Goal: Transaction & Acquisition: Book appointment/travel/reservation

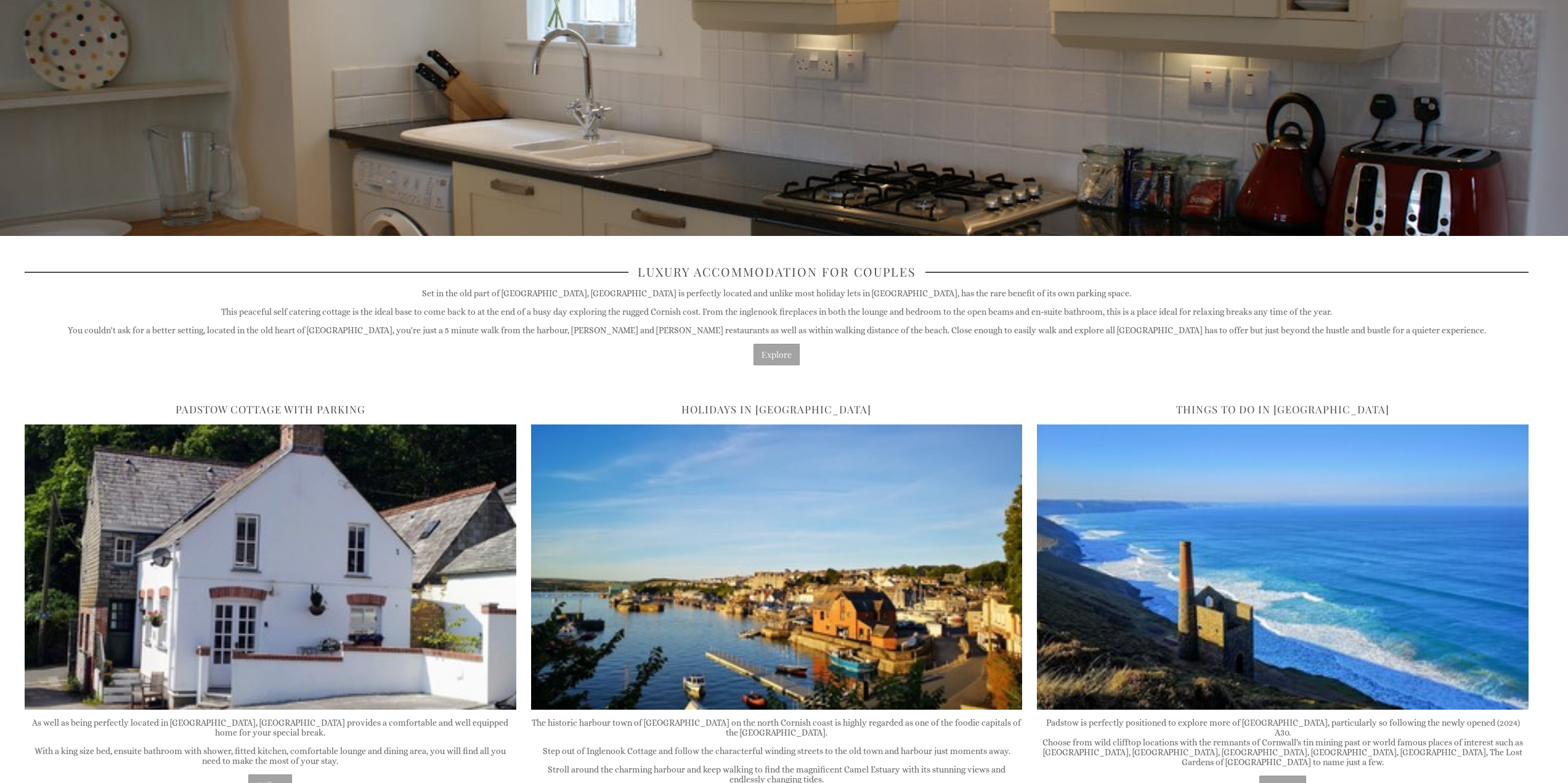
scroll to position [308, 0]
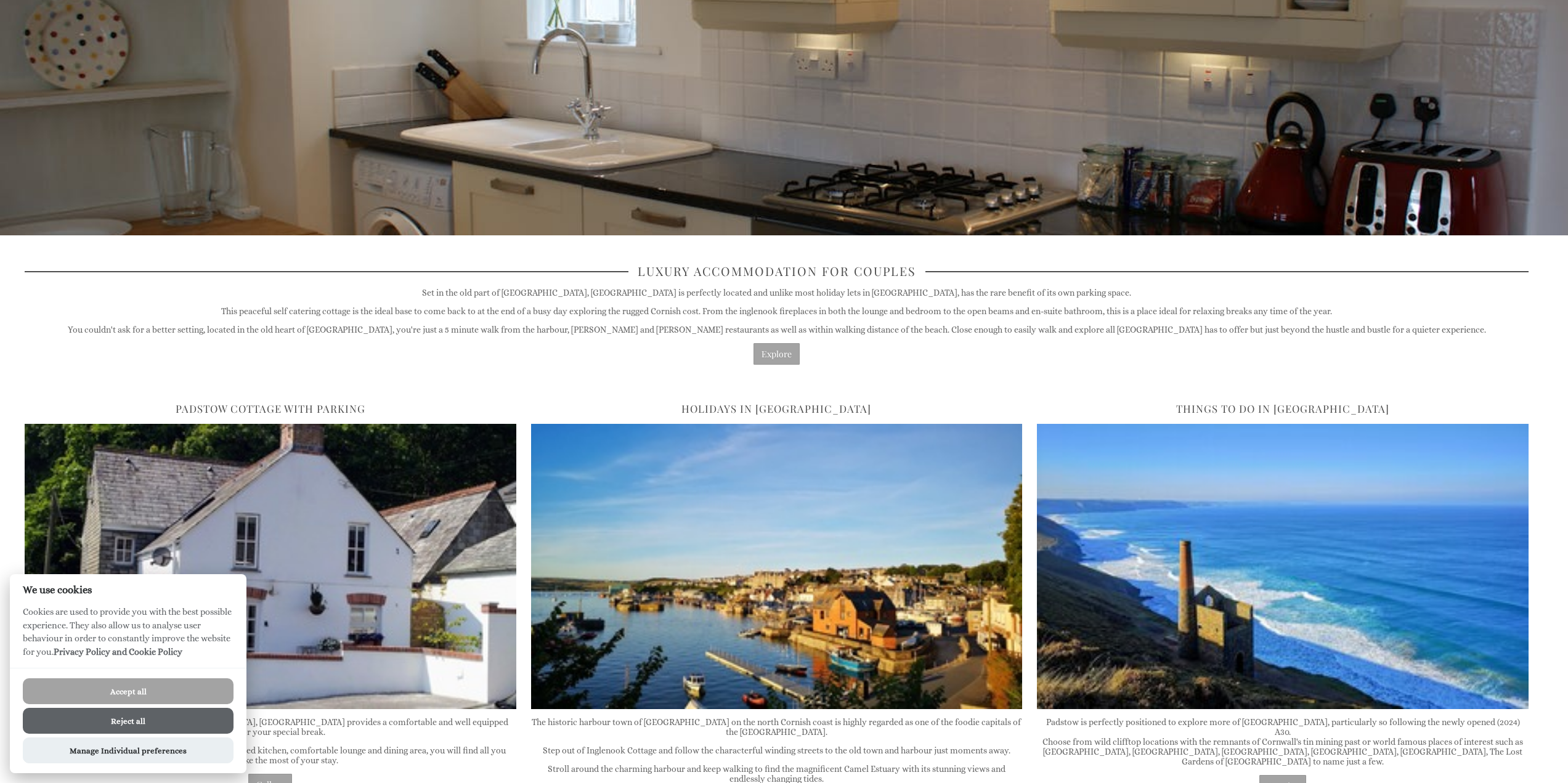
click at [118, 695] on button "Accept all" at bounding box center [128, 691] width 211 height 26
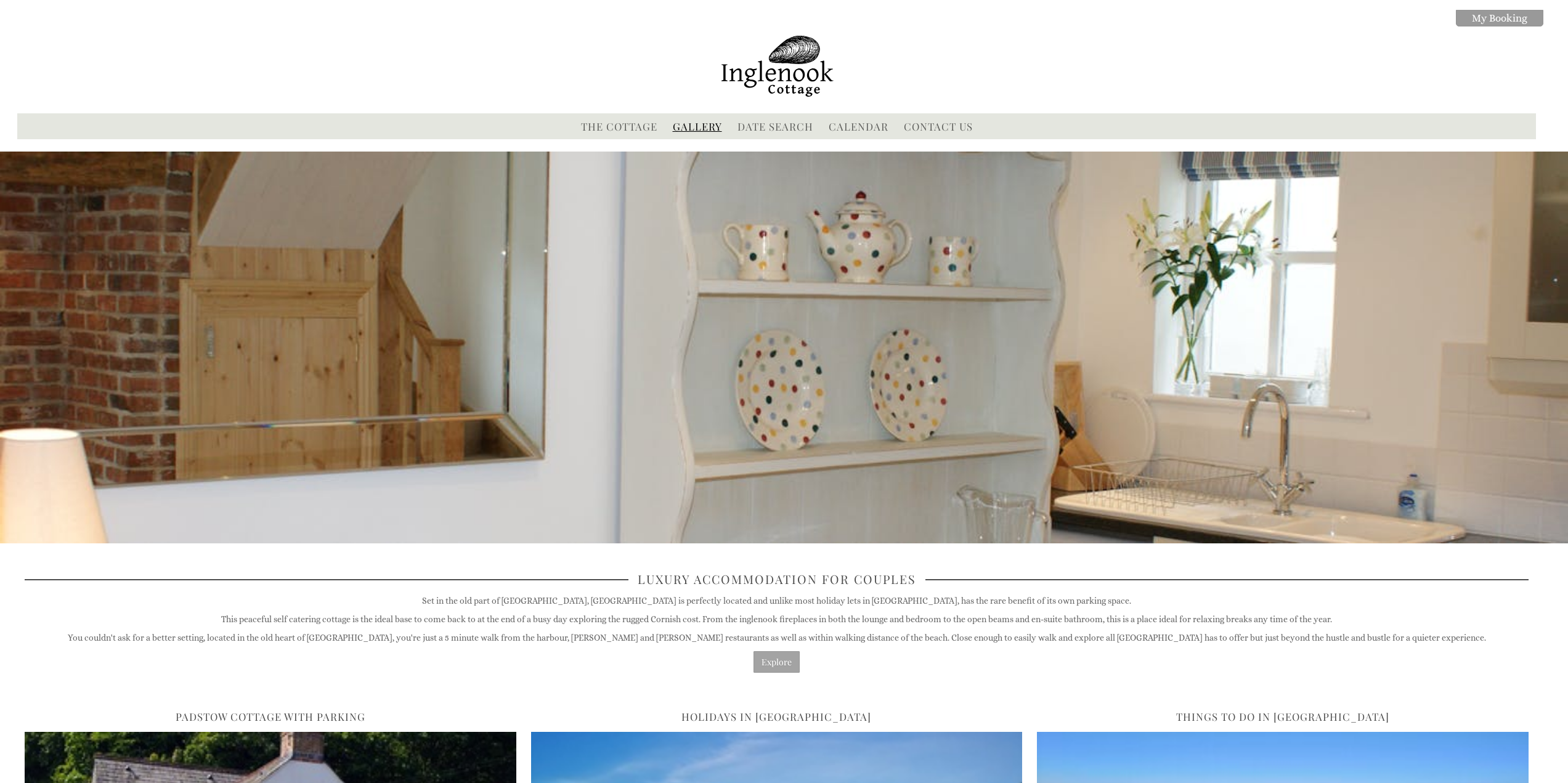
click at [693, 125] on link "Gallery" at bounding box center [697, 126] width 49 height 14
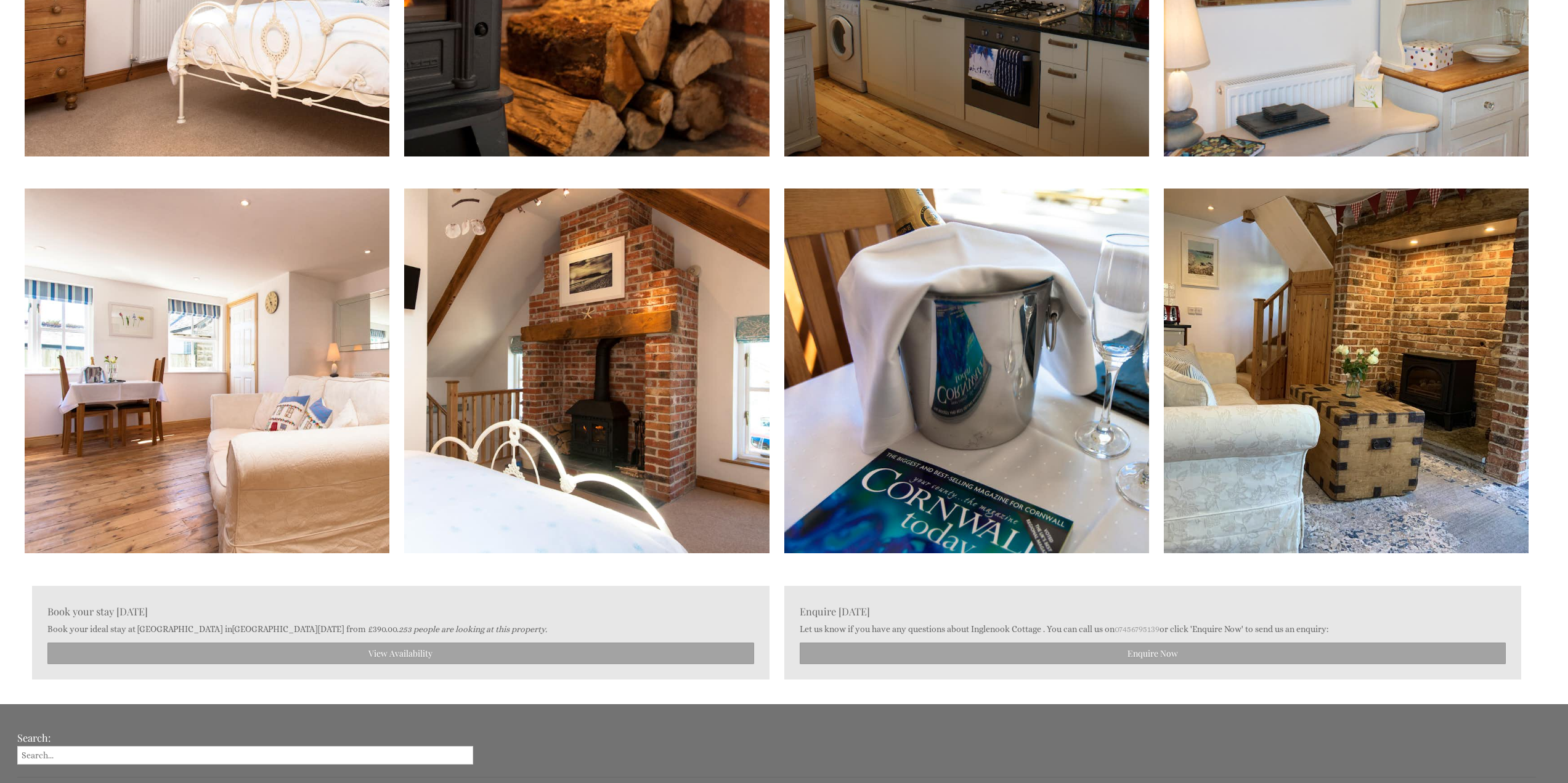
scroll to position [2524, 0]
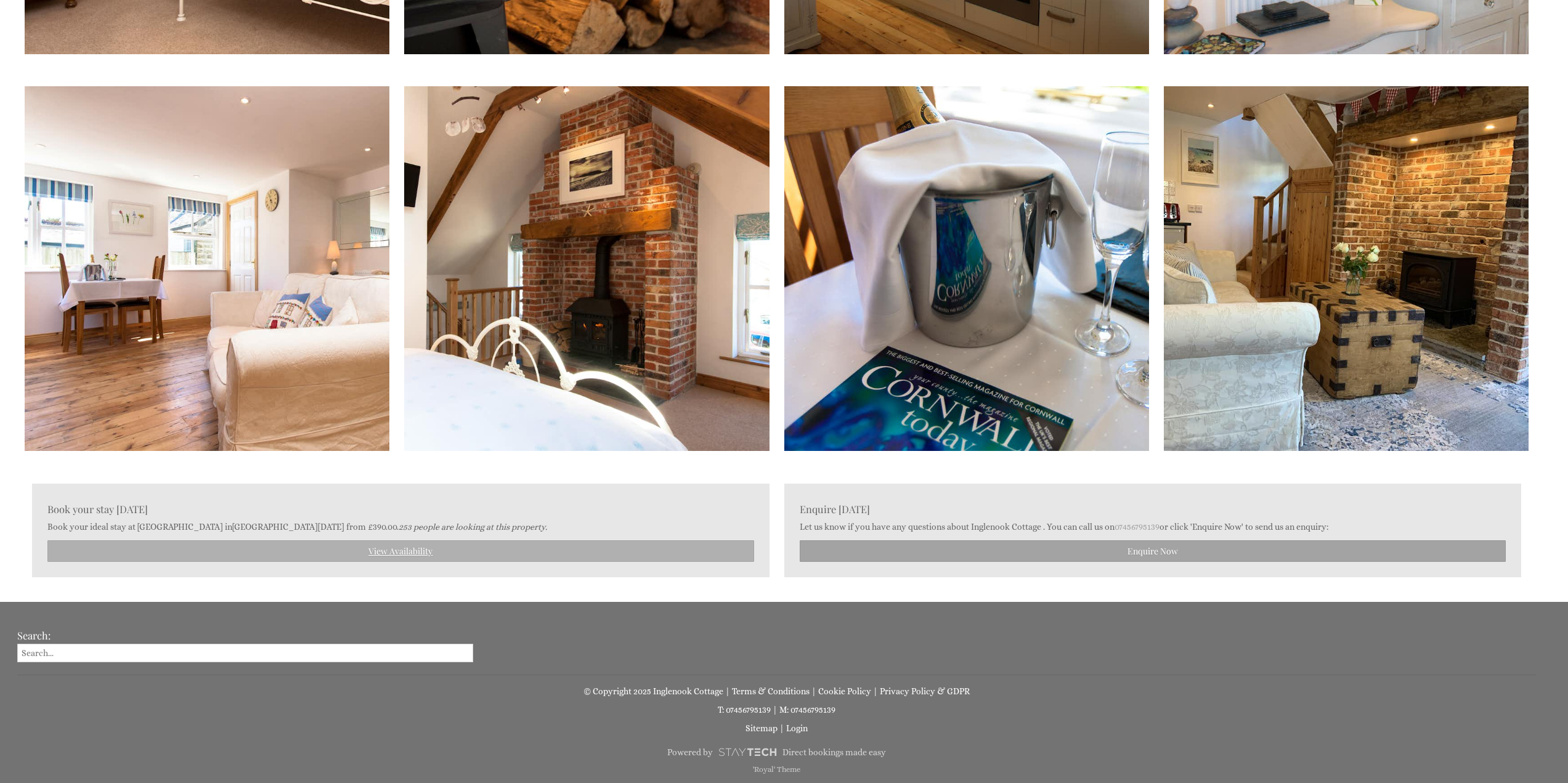
click at [337, 555] on link "View Availability" at bounding box center [401, 551] width 706 height 22
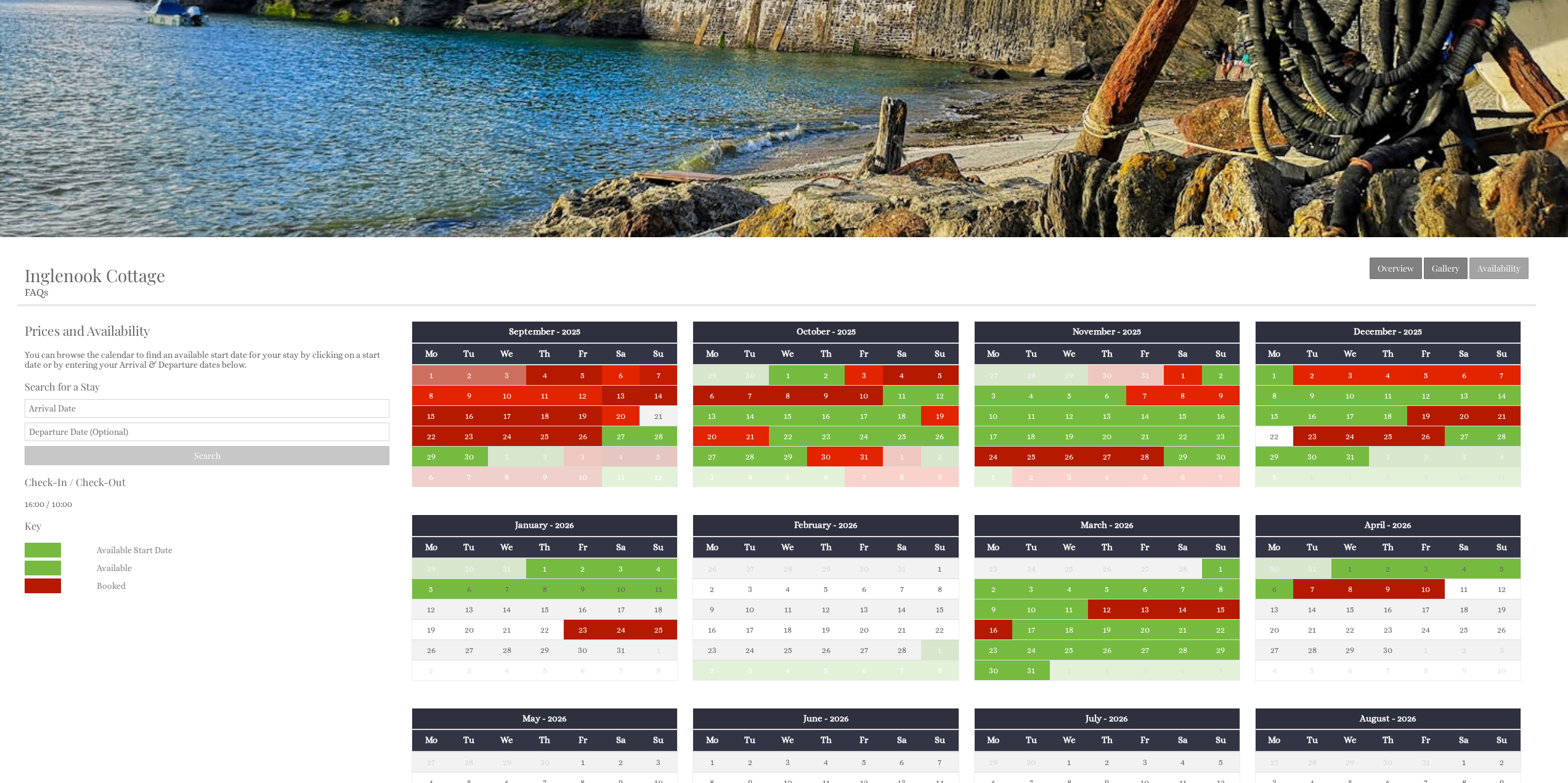
scroll to position [308, 0]
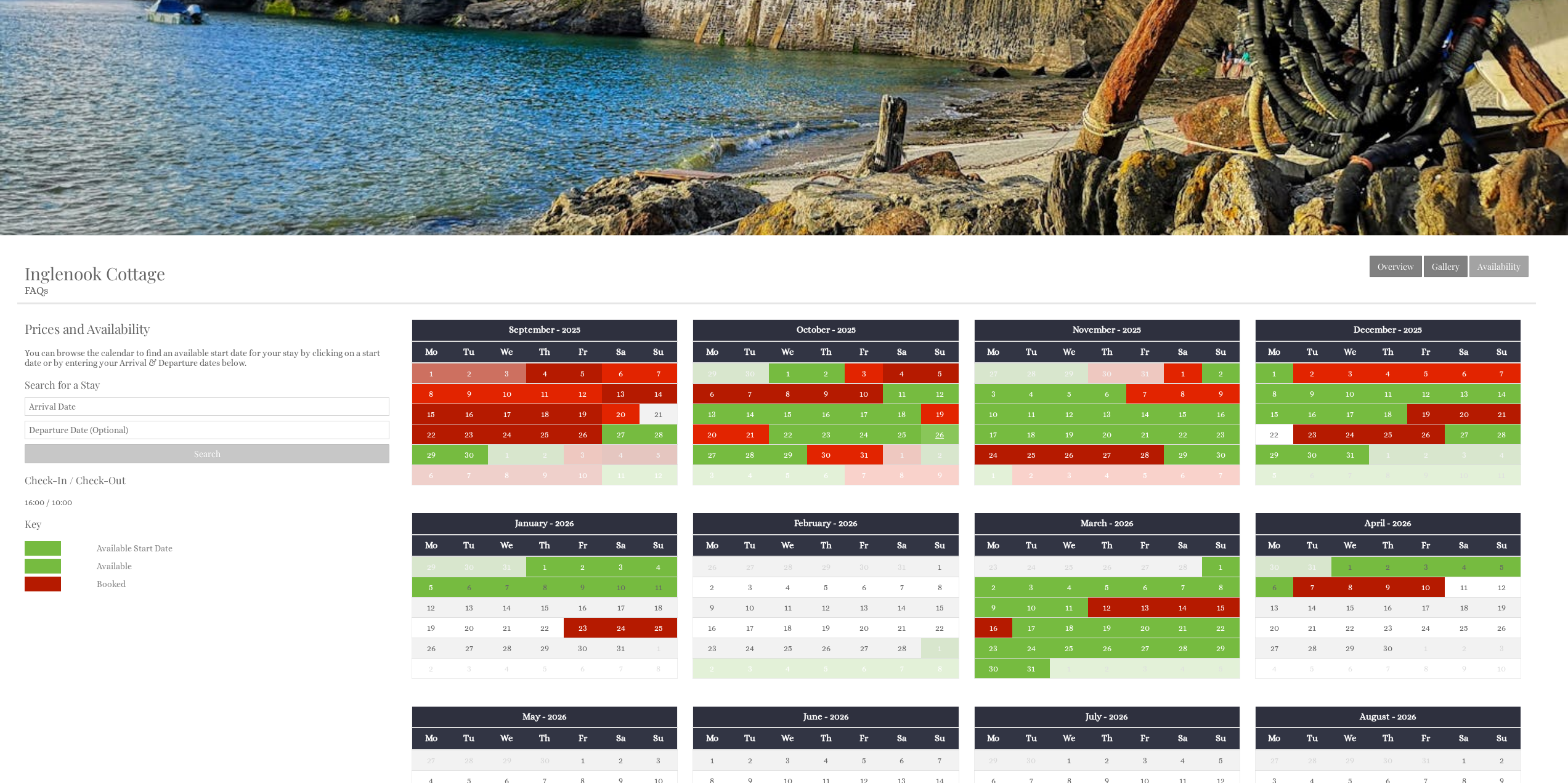
click at [923, 434] on td "26" at bounding box center [940, 435] width 38 height 20
click at [928, 483] on select "Please select a departure date [DATE] - £390.00 [DATE] - £480.00" at bounding box center [948, 487] width 146 height 12
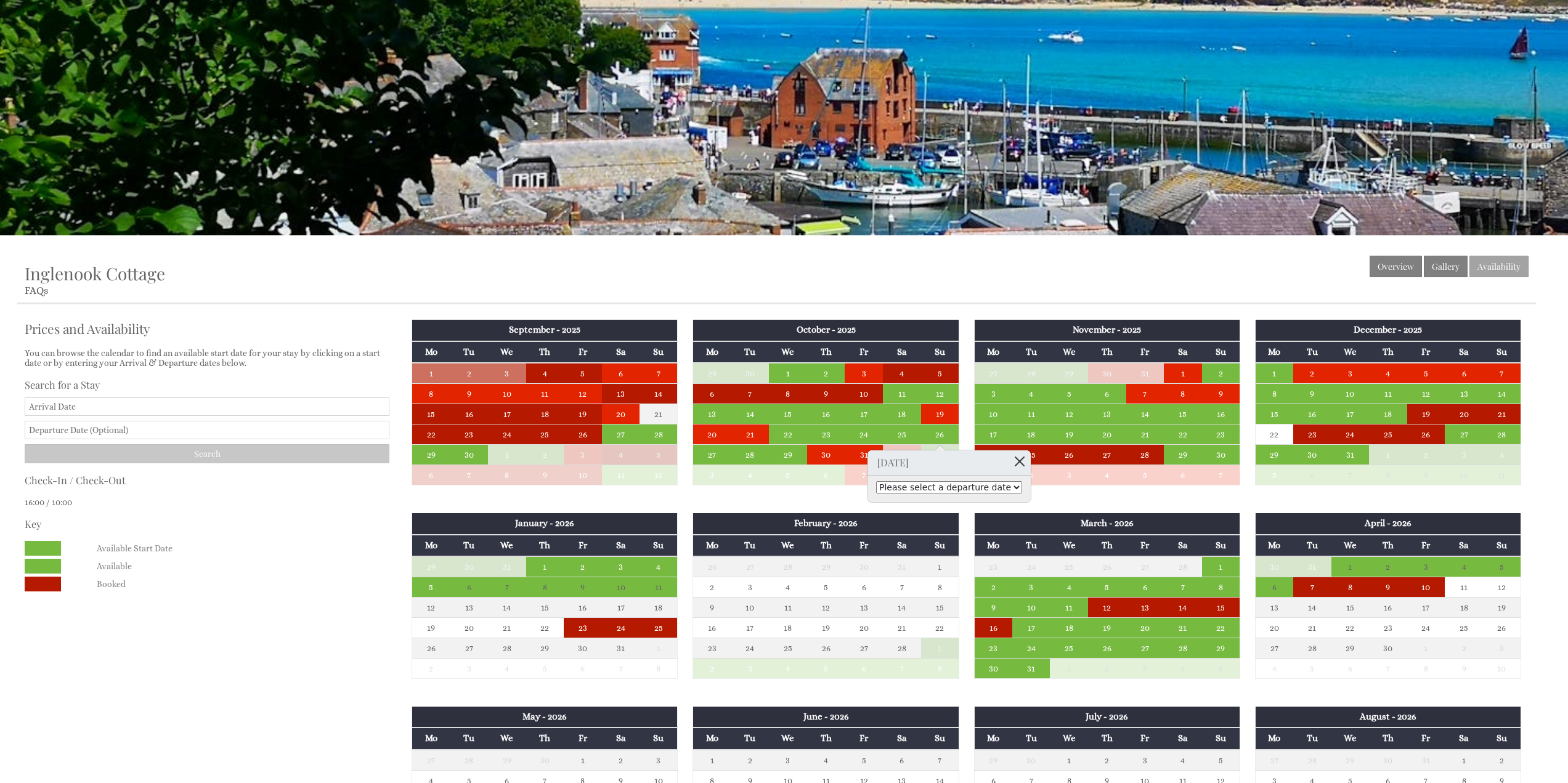
click at [1009, 458] on link at bounding box center [1020, 461] width 22 height 22
click at [664, 435] on td "28" at bounding box center [658, 435] width 38 height 20
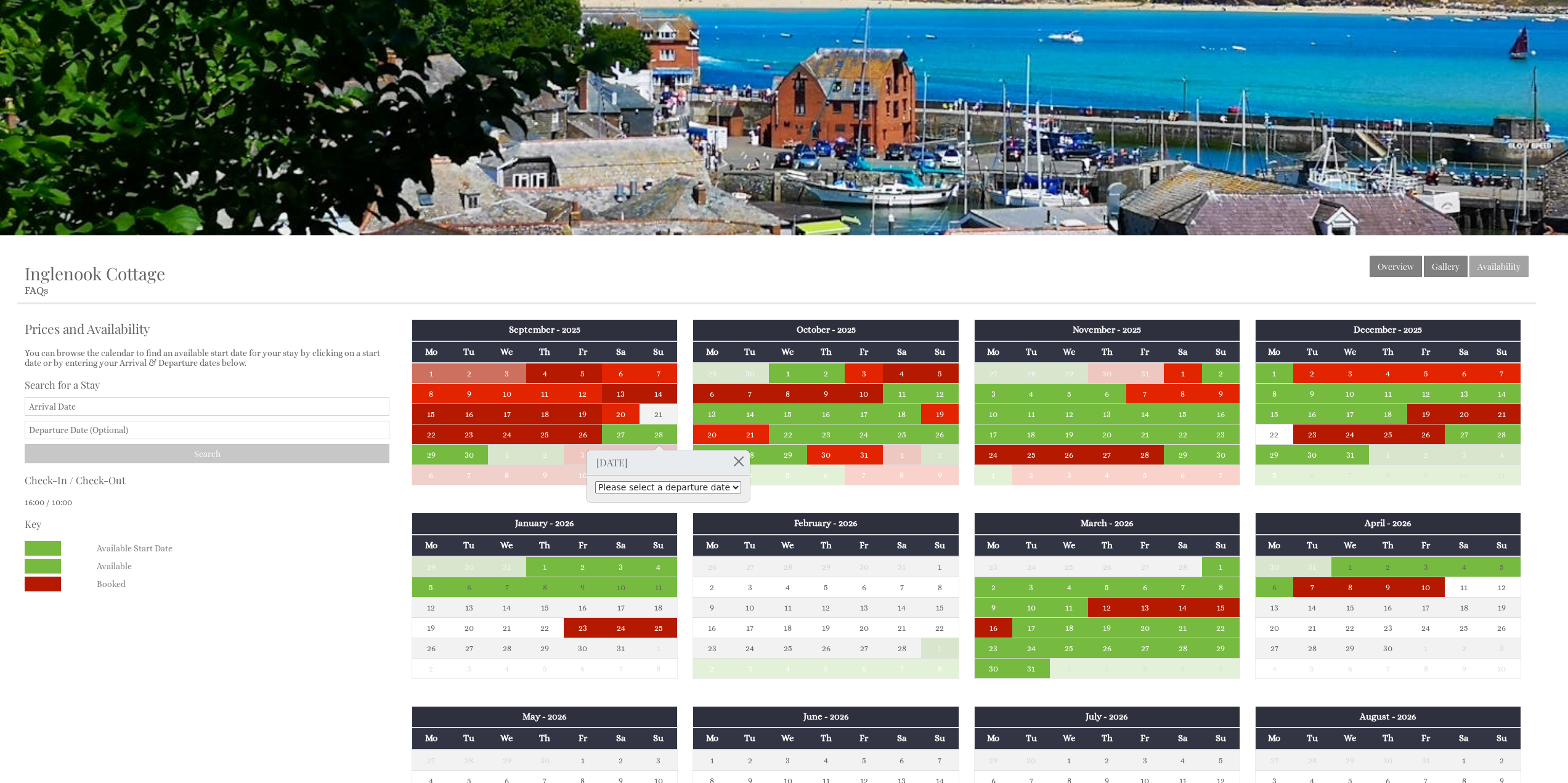
click at [668, 491] on select "Please select a departure date [DATE] - £750.00 [DATE] - £800.00 [DATE] - £890.…" at bounding box center [668, 487] width 146 height 12
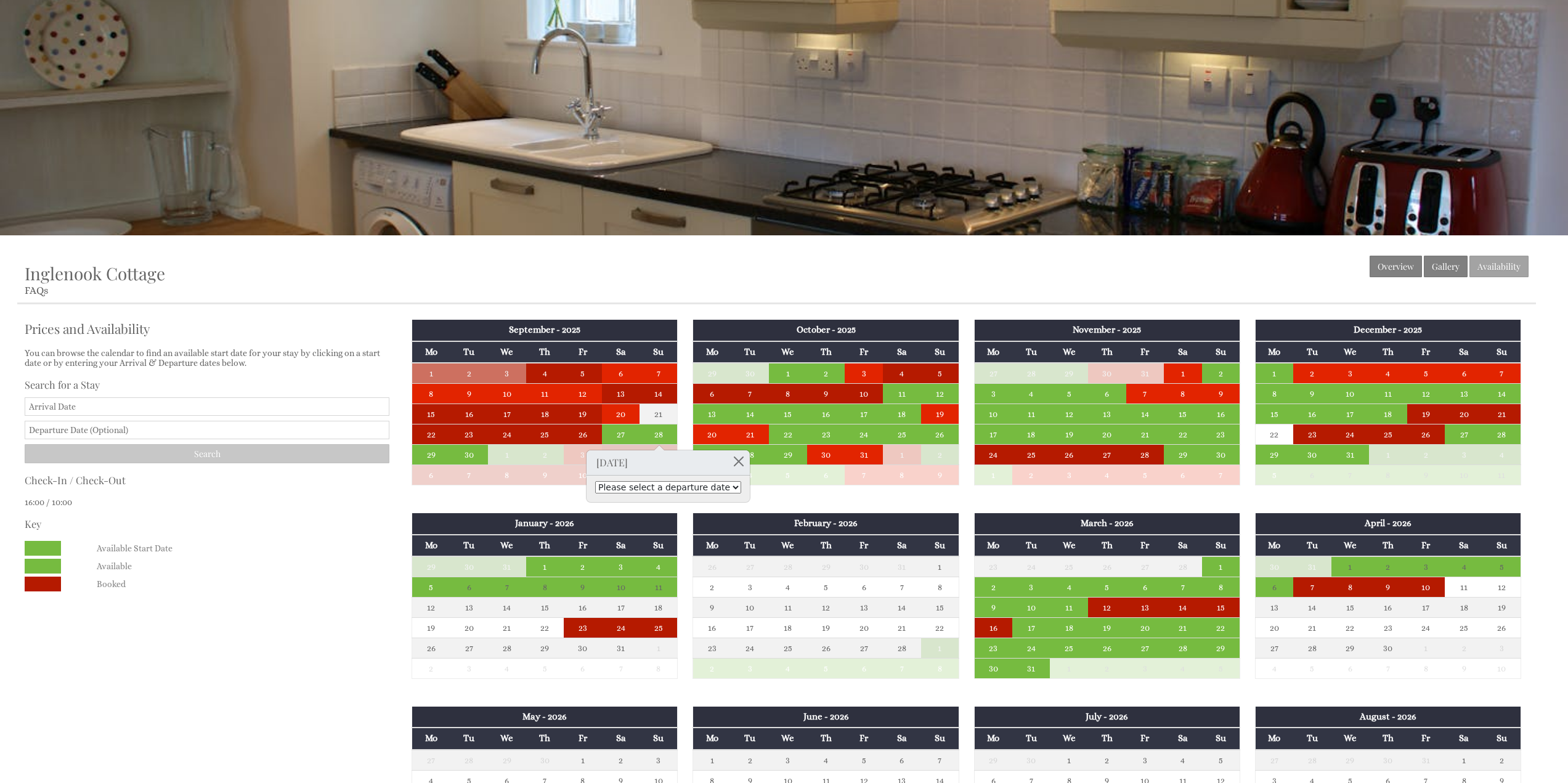
select select "book/6775765"
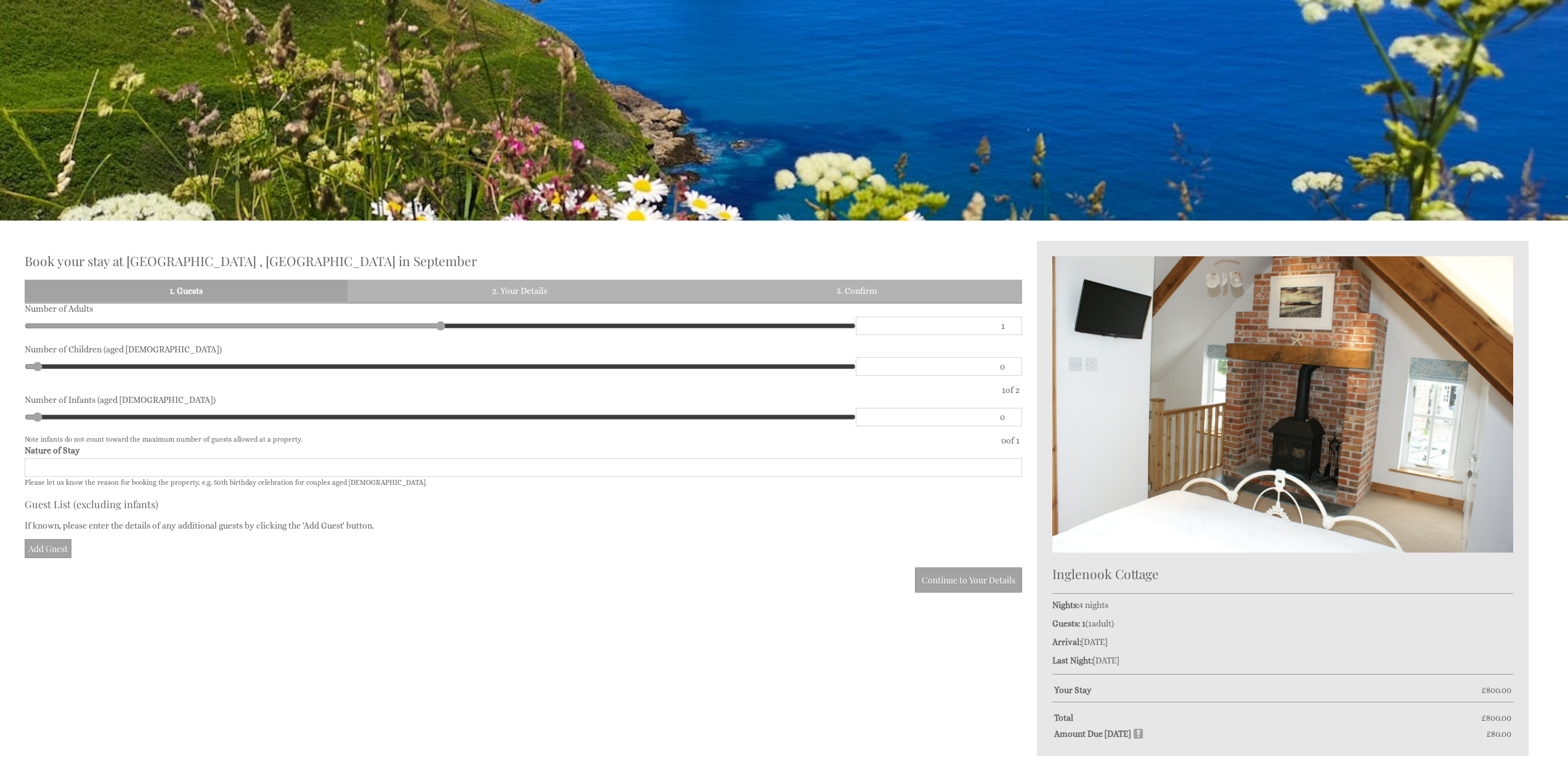
scroll to position [261, 0]
